Goal: Task Accomplishment & Management: Manage account settings

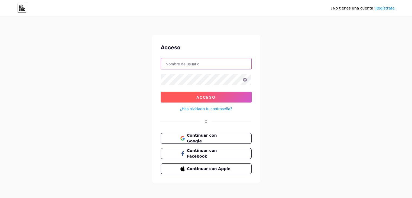
type input "[EMAIL_ADDRESS][DOMAIN_NAME]"
click at [221, 98] on button "Acceso" at bounding box center [205, 96] width 91 height 11
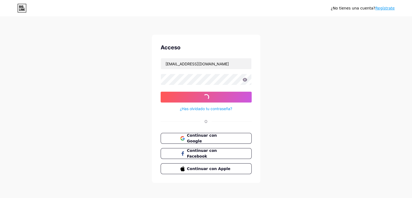
click at [244, 80] on icon at bounding box center [244, 80] width 5 height 4
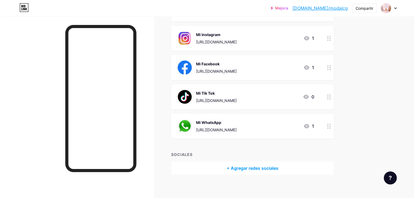
scroll to position [92, 0]
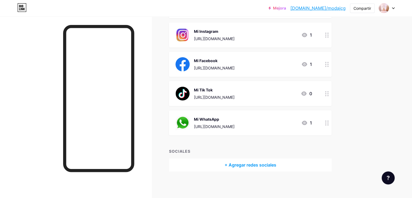
click at [276, 165] on font "+ Agregar redes sociales" at bounding box center [250, 164] width 52 height 5
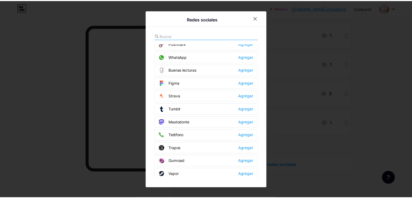
scroll to position [483, 0]
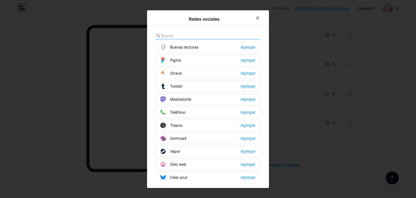
click at [334, 45] on div at bounding box center [208, 99] width 416 height 198
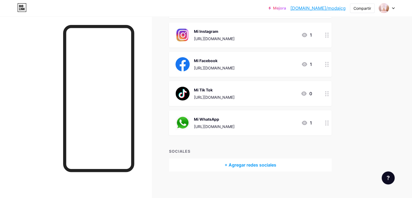
click at [152, 137] on div at bounding box center [76, 115] width 152 height 198
